Goal: Obtain resource: Download file/media

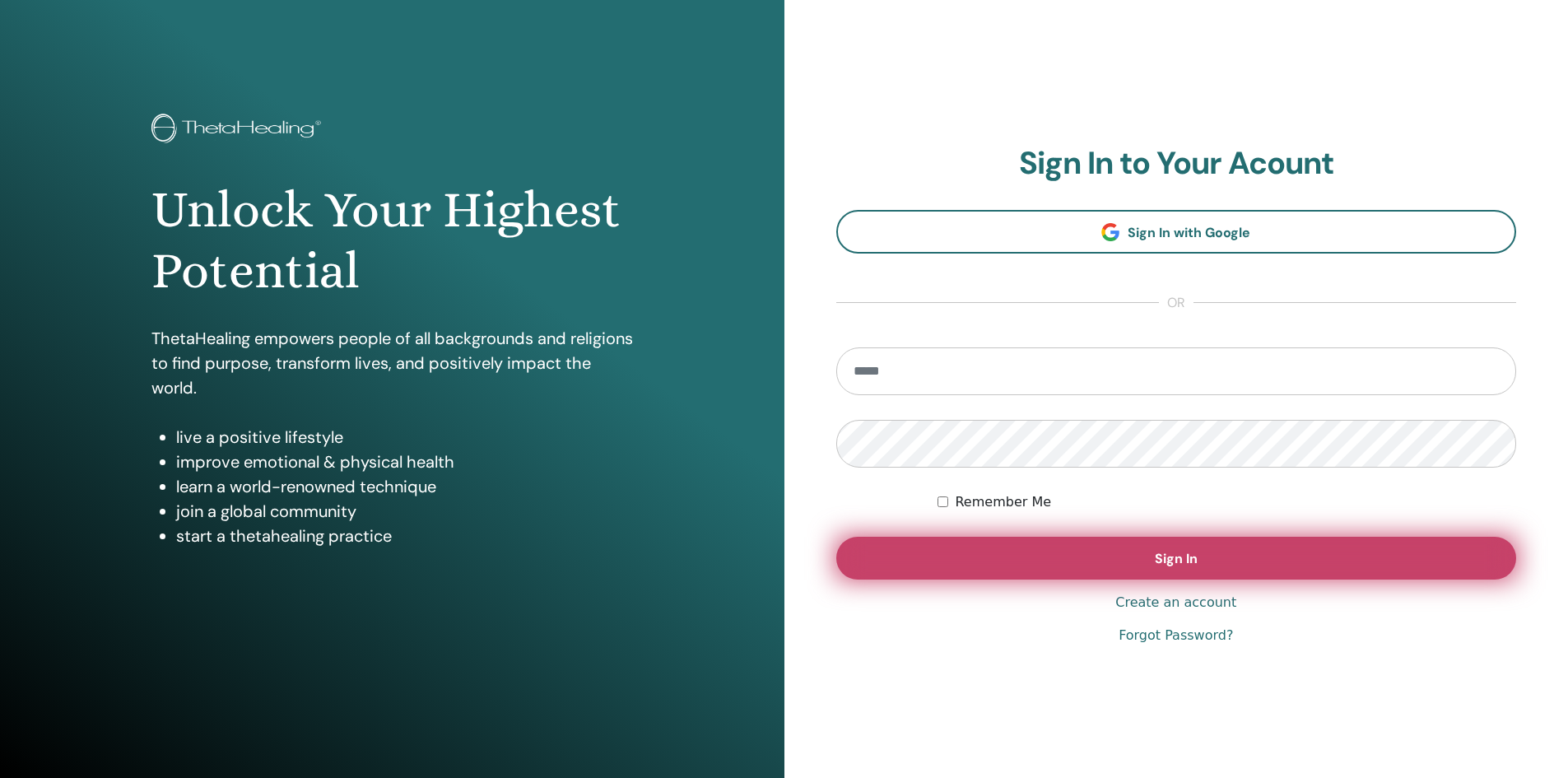
type input "**********"
click at [1160, 548] on button "Sign In" at bounding box center [1176, 557] width 681 height 42
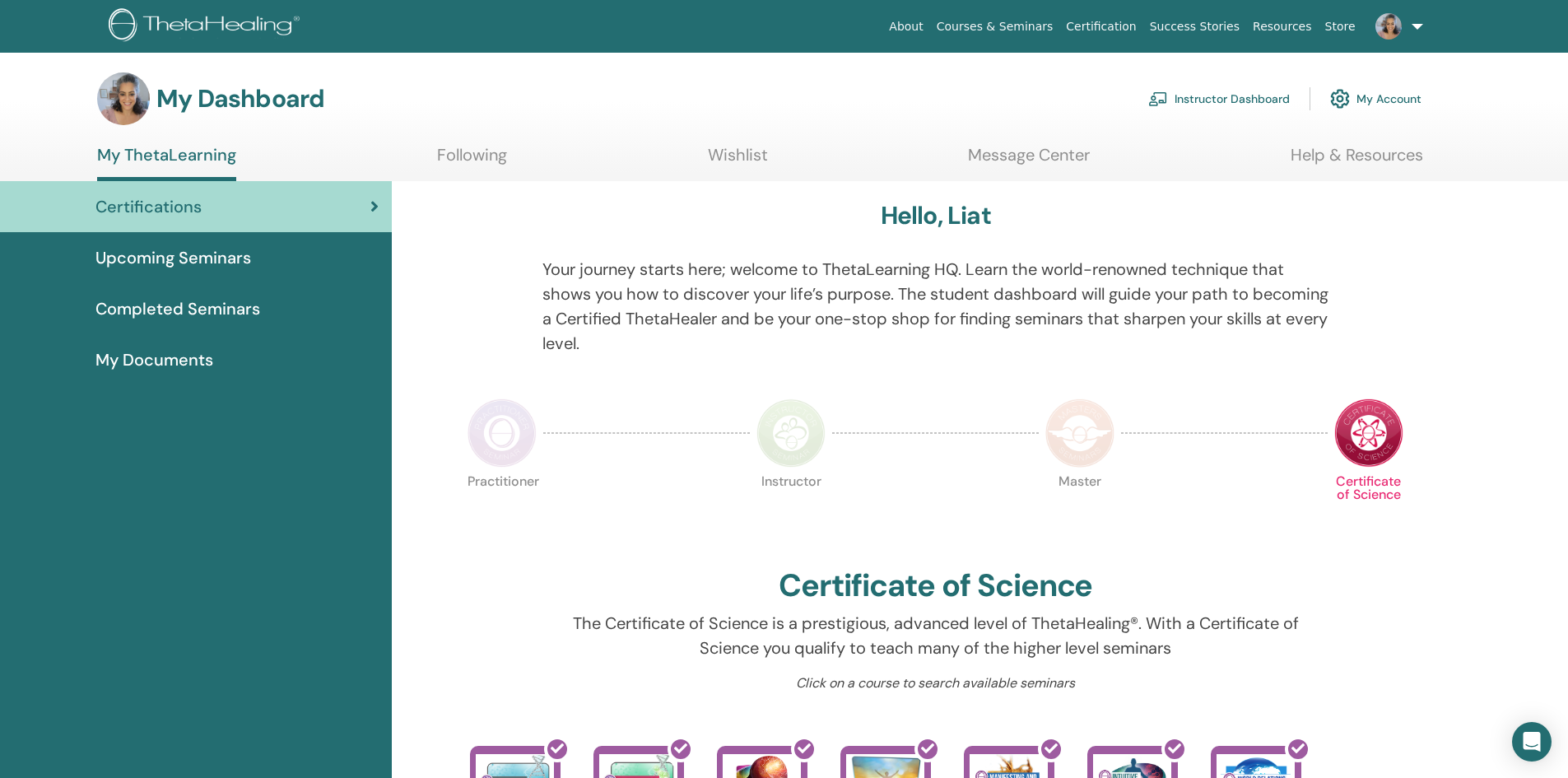
click at [1377, 425] on img at bounding box center [1369, 433] width 69 height 69
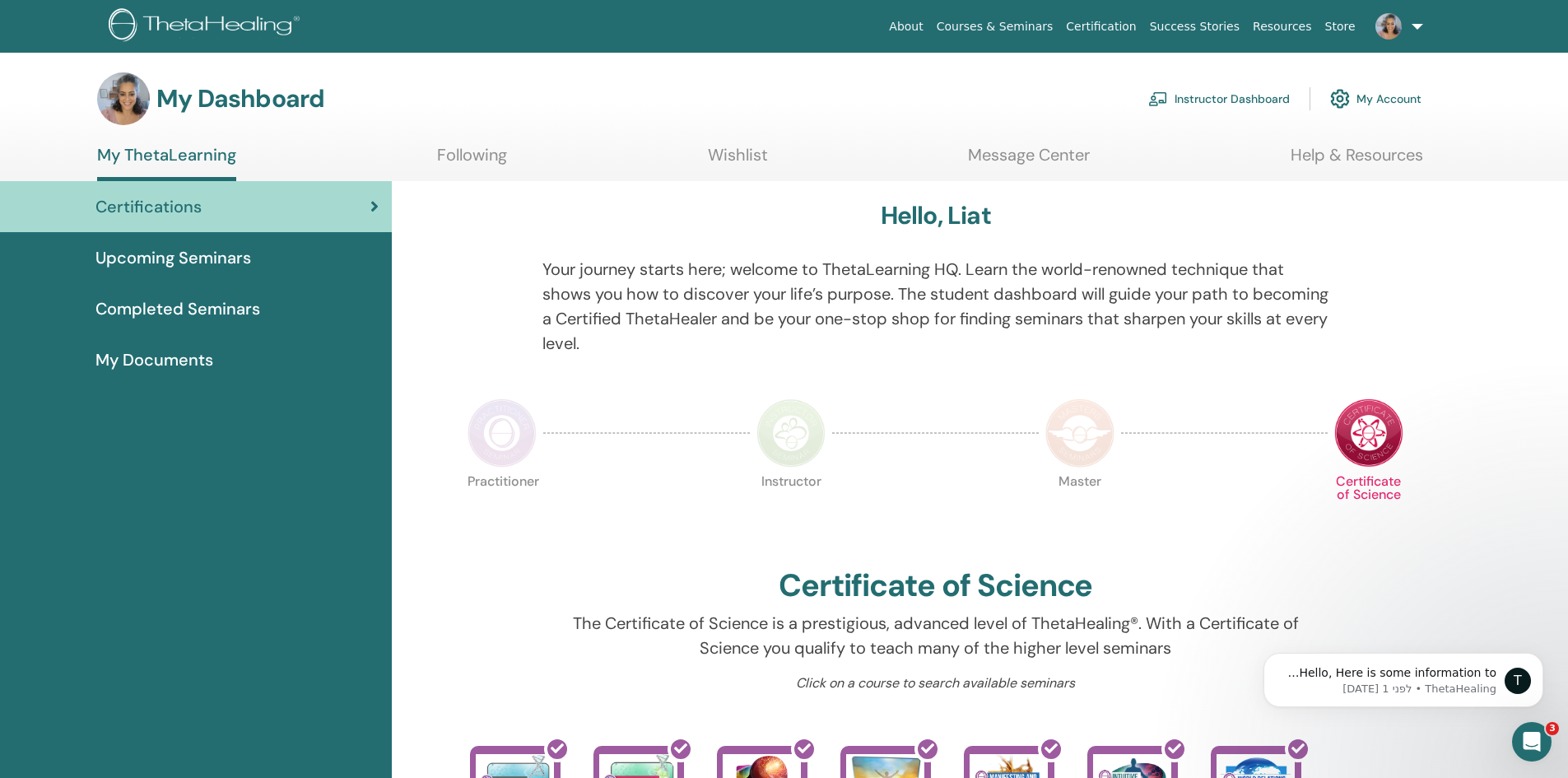
click at [182, 356] on span "My Documents" at bounding box center [154, 360] width 118 height 24
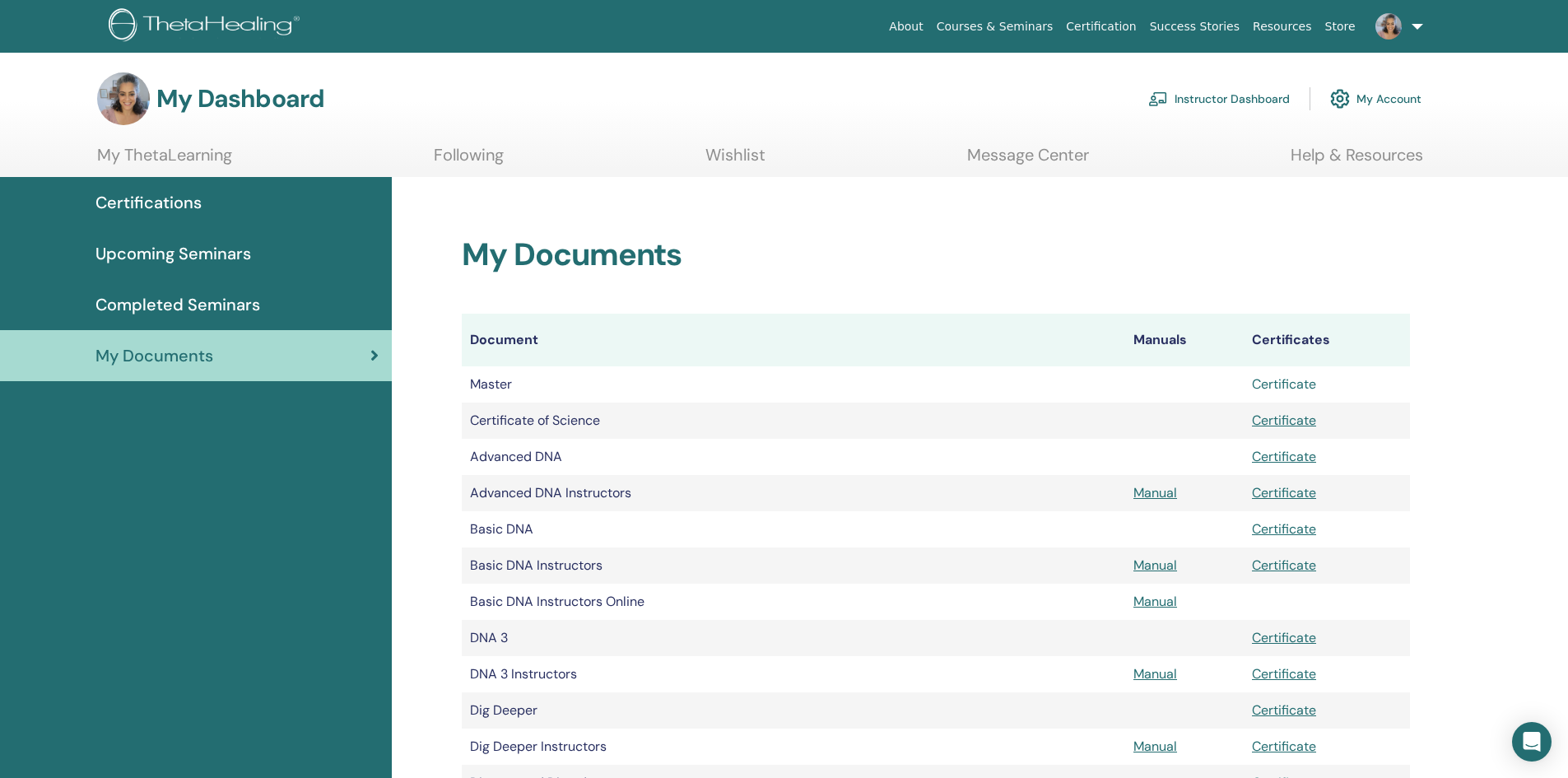
click at [1290, 386] on link "Certificate" at bounding box center [1284, 384] width 64 height 17
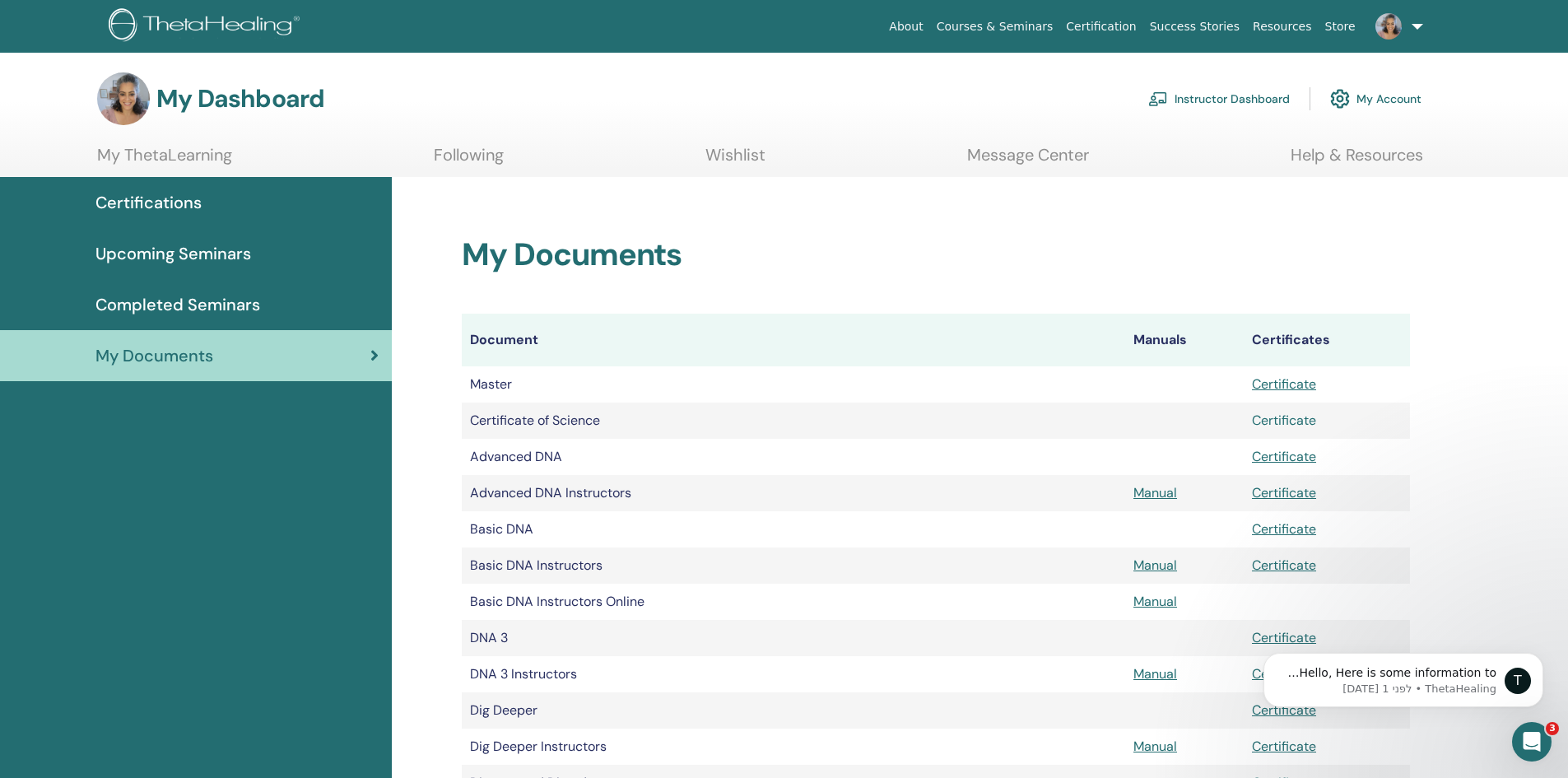
click at [1292, 424] on link "Certificate" at bounding box center [1284, 420] width 64 height 17
